Goal: Navigation & Orientation: Find specific page/section

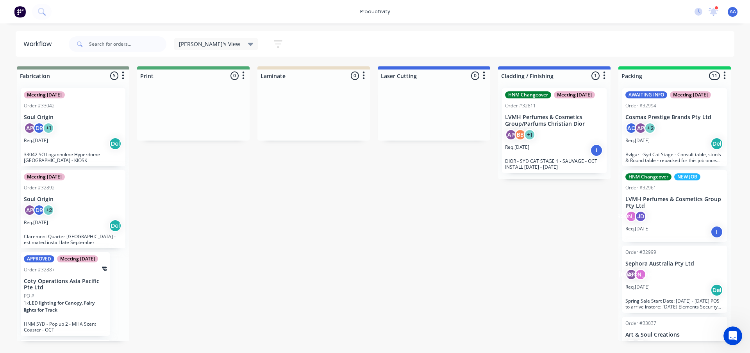
scroll to position [209, 0]
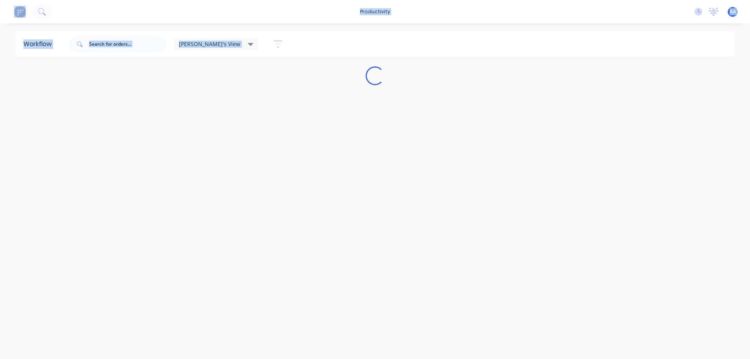
click at [344, 225] on div "Workflow [PERSON_NAME]'s View Save new view None edit [PERSON_NAME]'s View (Def…" at bounding box center [375, 187] width 750 height 312
click at [345, 223] on div "Workflow [PERSON_NAME]'s View Save new view None edit [PERSON_NAME]'s View (Def…" at bounding box center [375, 187] width 750 height 312
click at [371, 193] on div "Workflow [PERSON_NAME]'s View Save new view None edit [PERSON_NAME]'s View (Def…" at bounding box center [375, 187] width 750 height 312
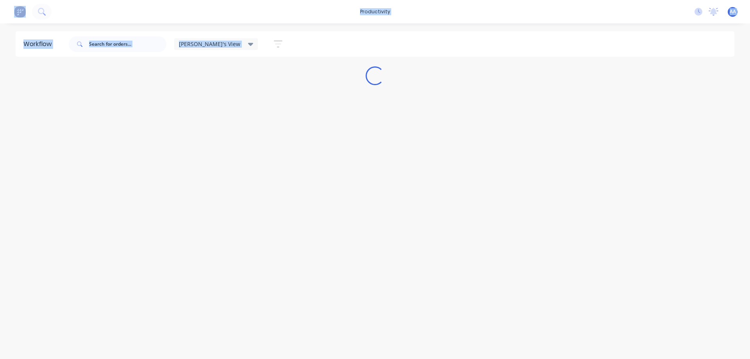
click at [371, 193] on div "Workflow [PERSON_NAME]'s View Save new view None edit [PERSON_NAME]'s View (Def…" at bounding box center [375, 187] width 750 height 312
